Goal: Task Accomplishment & Management: Use online tool/utility

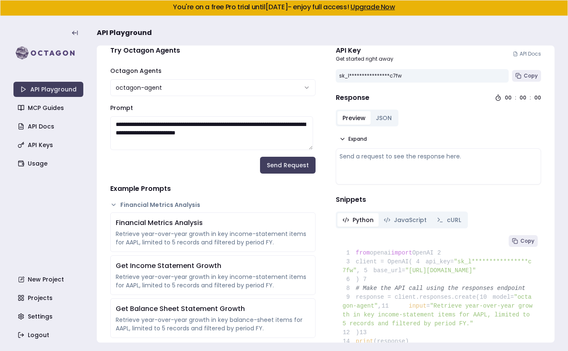
scroll to position [12, 0]
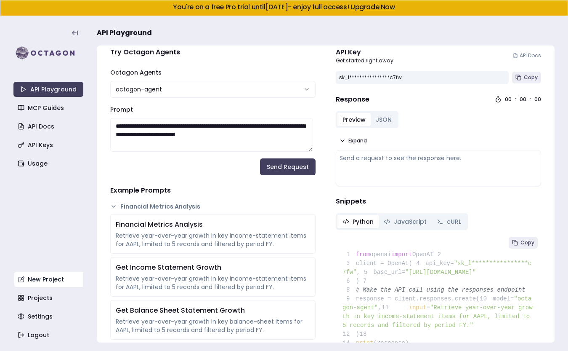
click at [38, 281] on link "New Project" at bounding box center [49, 278] width 70 height 15
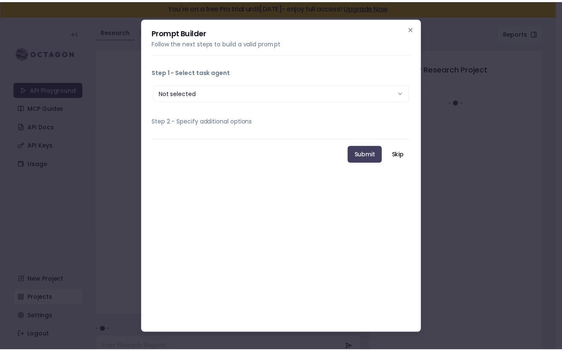
scroll to position [16, 0]
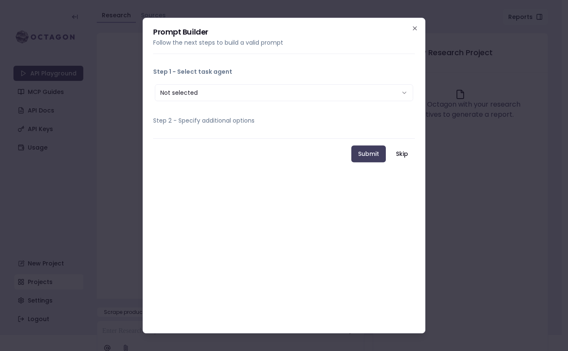
click at [204, 97] on button "Not selected" at bounding box center [284, 92] width 258 height 17
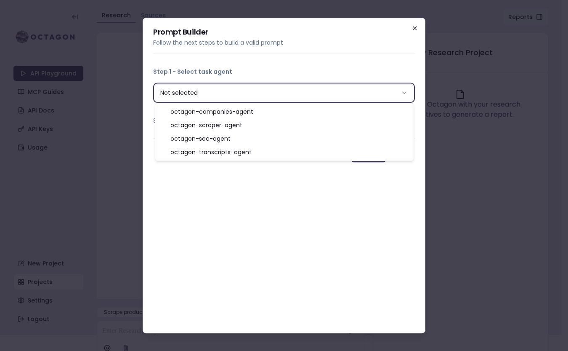
click at [414, 27] on icon "button" at bounding box center [414, 28] width 3 height 3
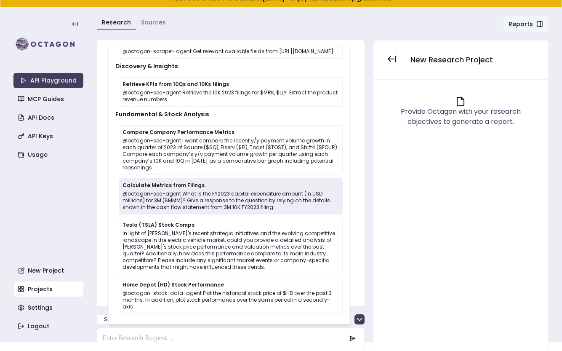
scroll to position [24, 0]
